Goal: Task Accomplishment & Management: Manage account settings

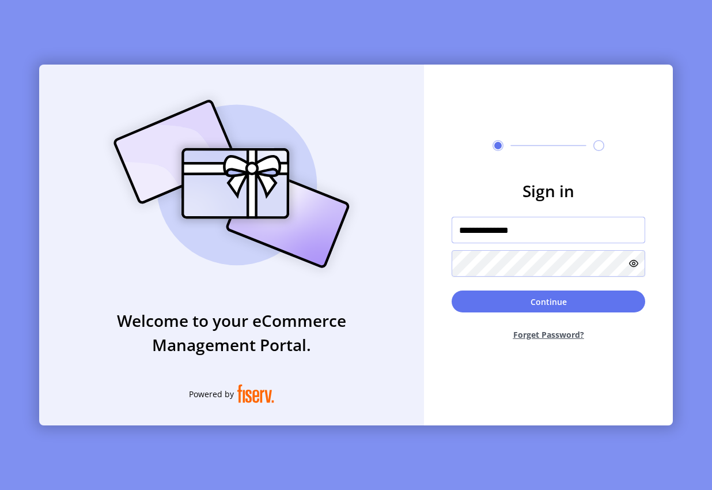
drag, startPoint x: 0, startPoint y: 0, endPoint x: 548, endPoint y: 224, distance: 591.8
click at [548, 224] on input "**********" at bounding box center [549, 230] width 194 height 26
type input "**********"
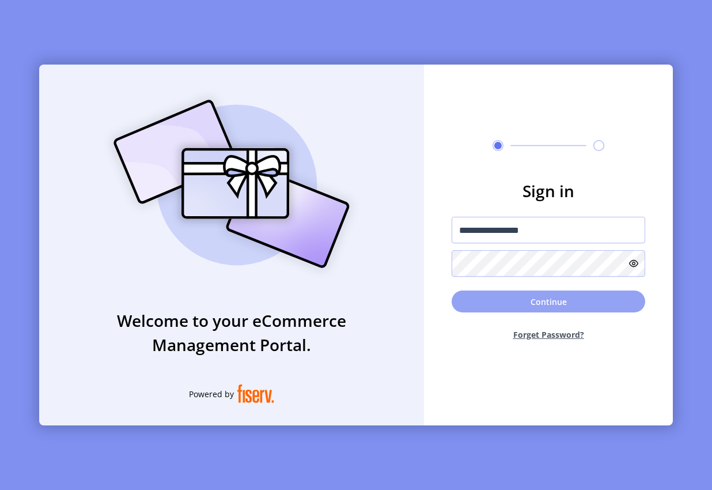
click at [528, 305] on button "Continue" at bounding box center [549, 301] width 194 height 22
